Goal: Find specific page/section: Find specific page/section

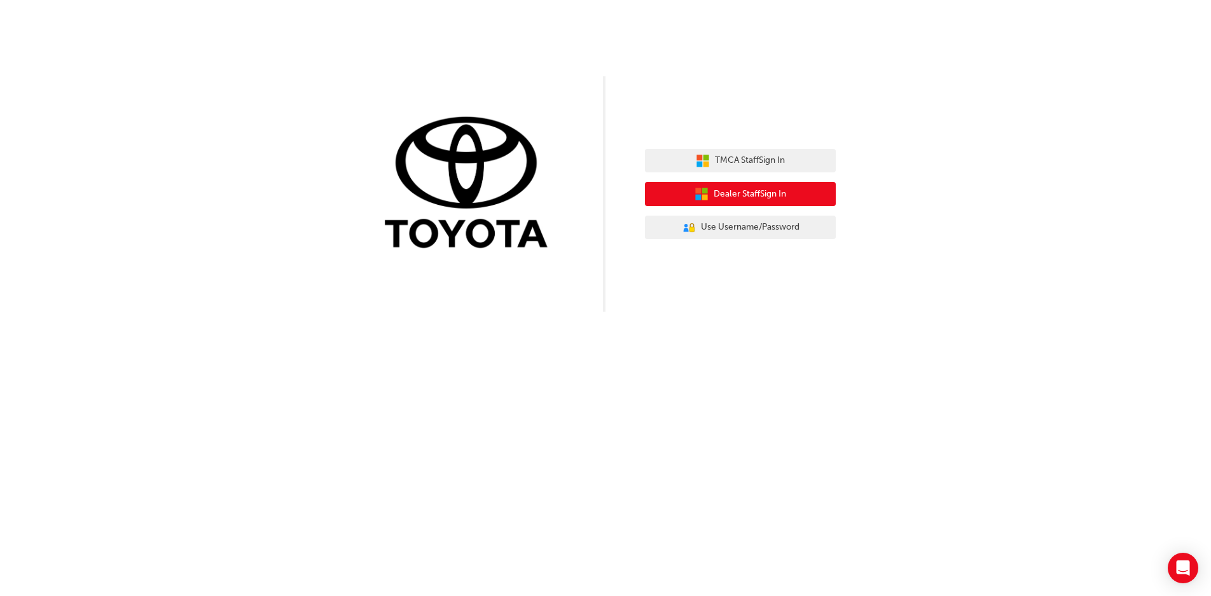
click at [751, 202] on button "Dealer Staff Sign In" at bounding box center [740, 194] width 191 height 24
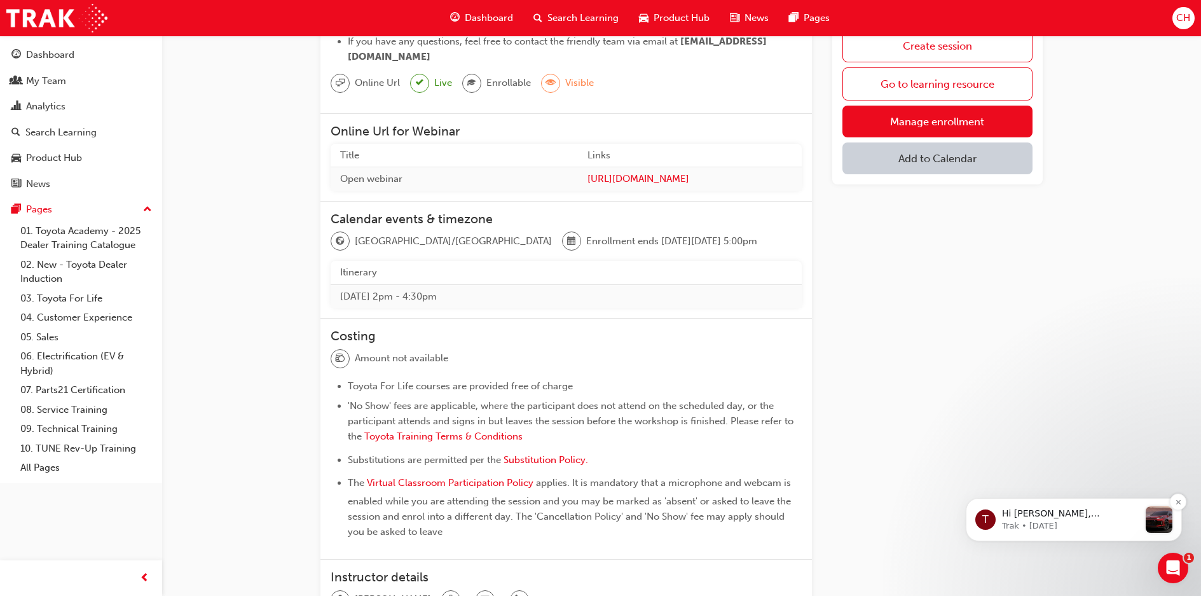
click at [1159, 525] on div "message notification from Trak, 6w ago. Hi Christopher, Toyota has revealed the…" at bounding box center [1159, 519] width 27 height 27
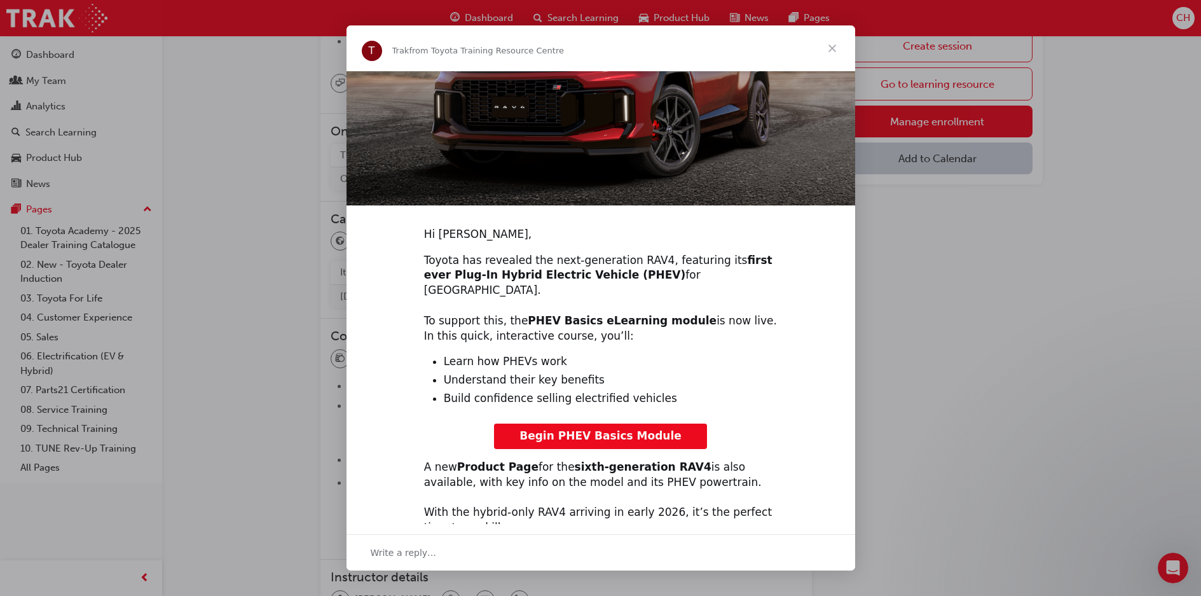
scroll to position [190, 0]
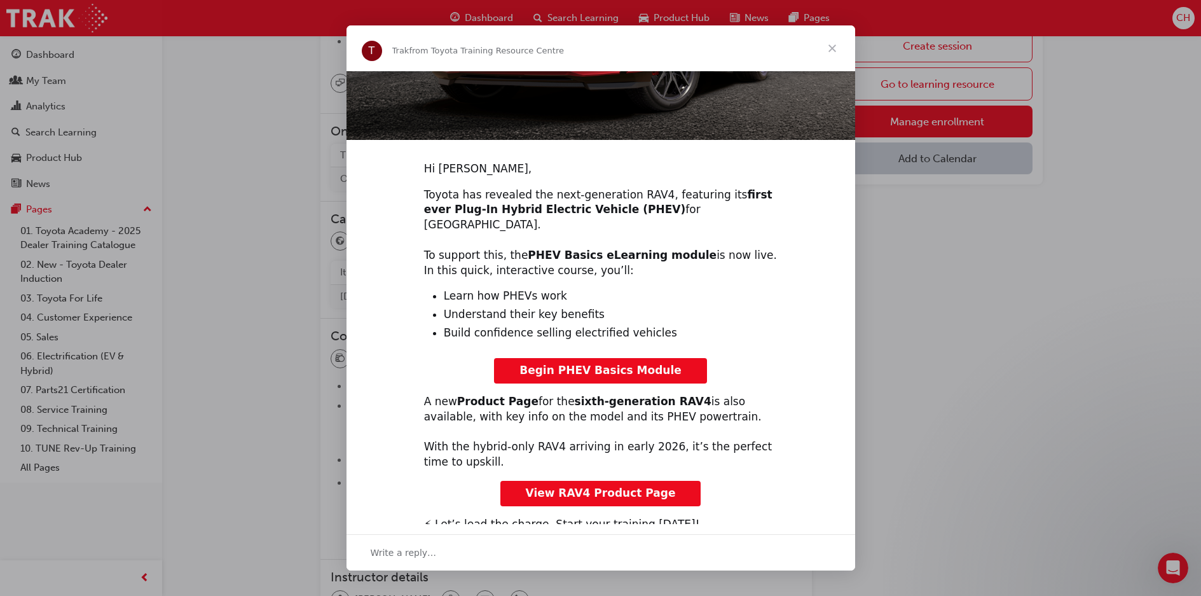
click at [598, 486] on span "View RAV4 Product Page" at bounding box center [601, 492] width 150 height 13
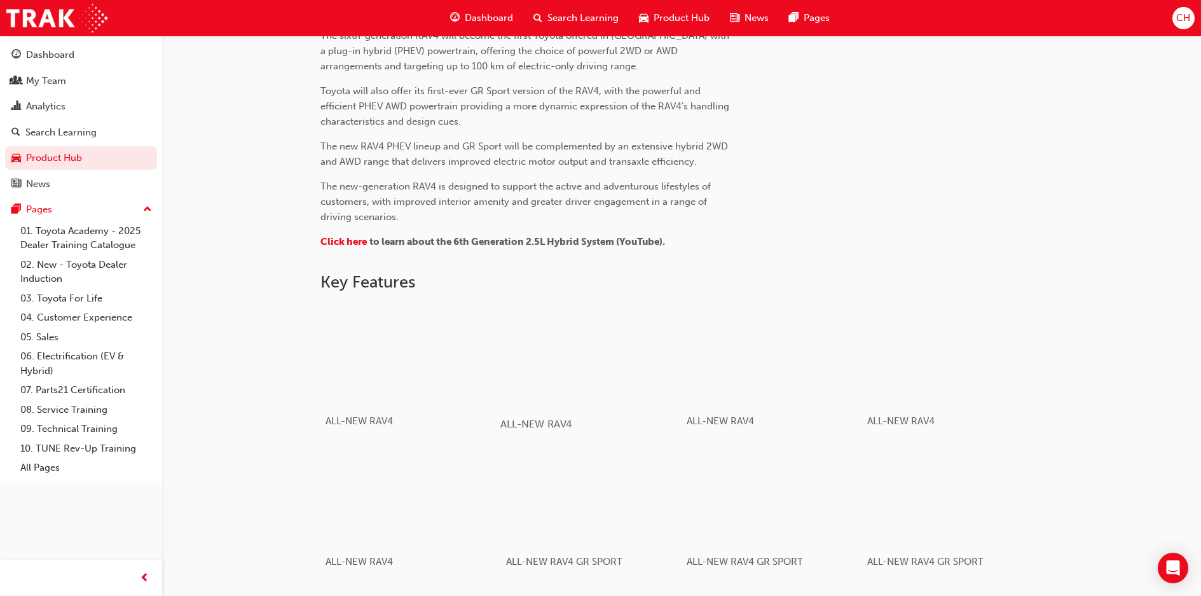
scroll to position [509, 0]
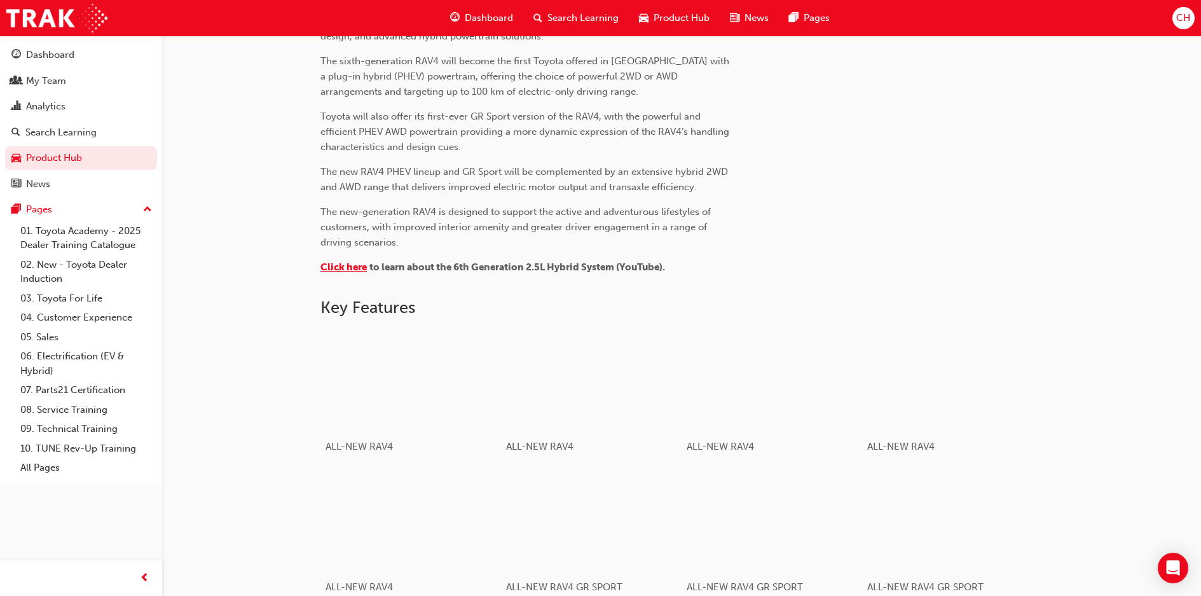
click at [339, 265] on span "Click here" at bounding box center [343, 266] width 46 height 11
